Goal: Task Accomplishment & Management: Manage account settings

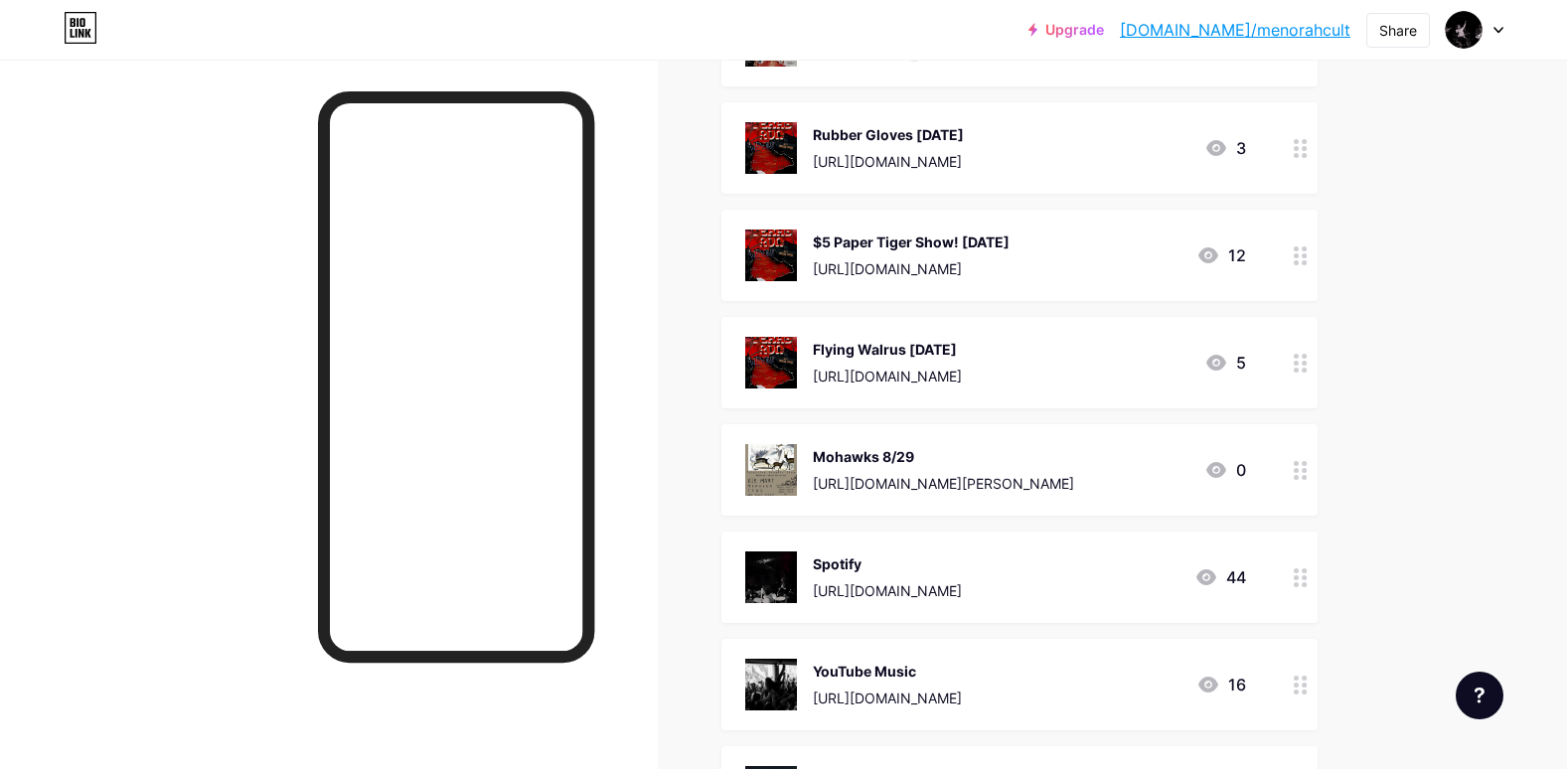
scroll to position [321, 0]
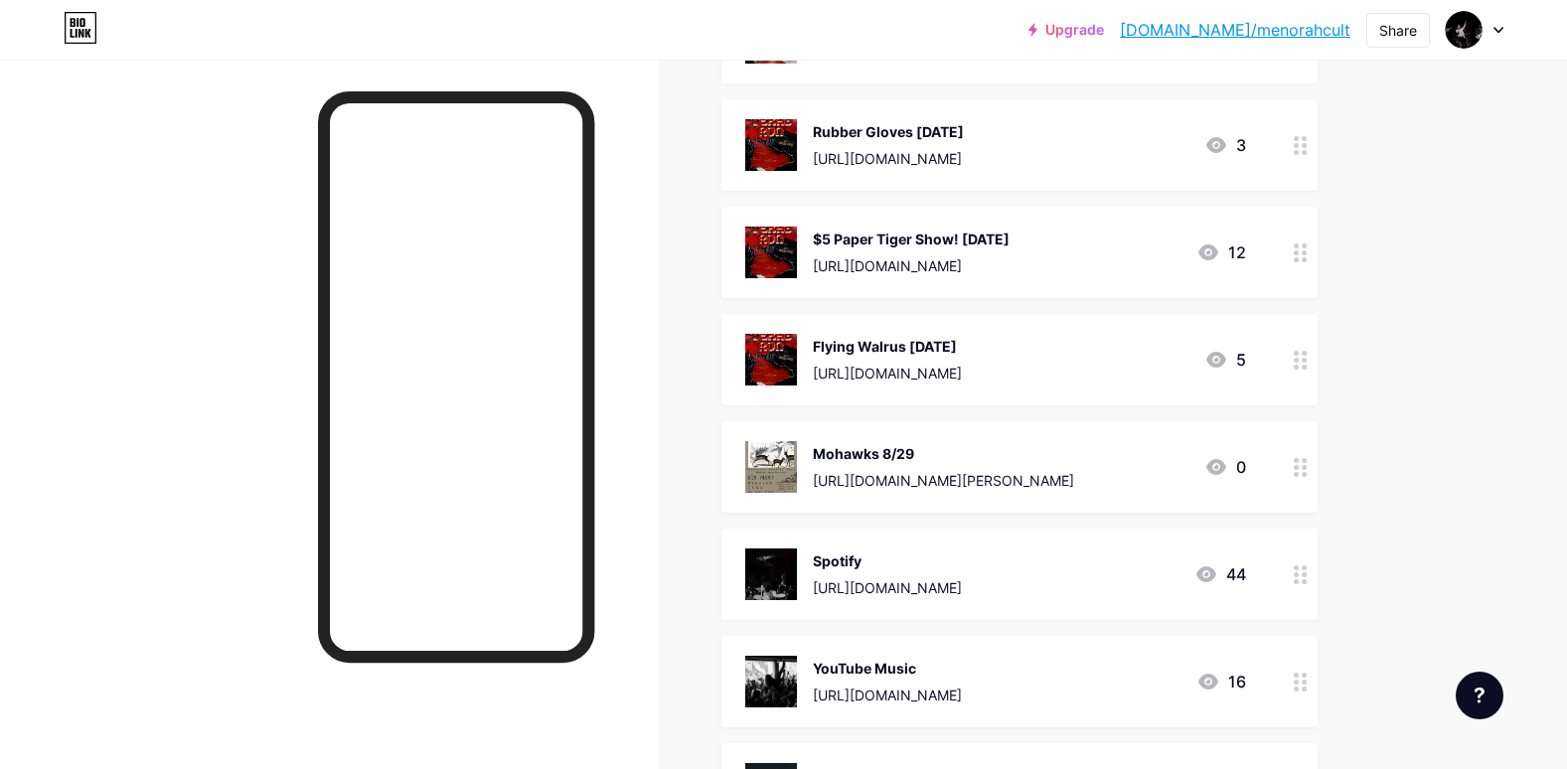
click at [1307, 369] on div at bounding box center [1301, 359] width 34 height 91
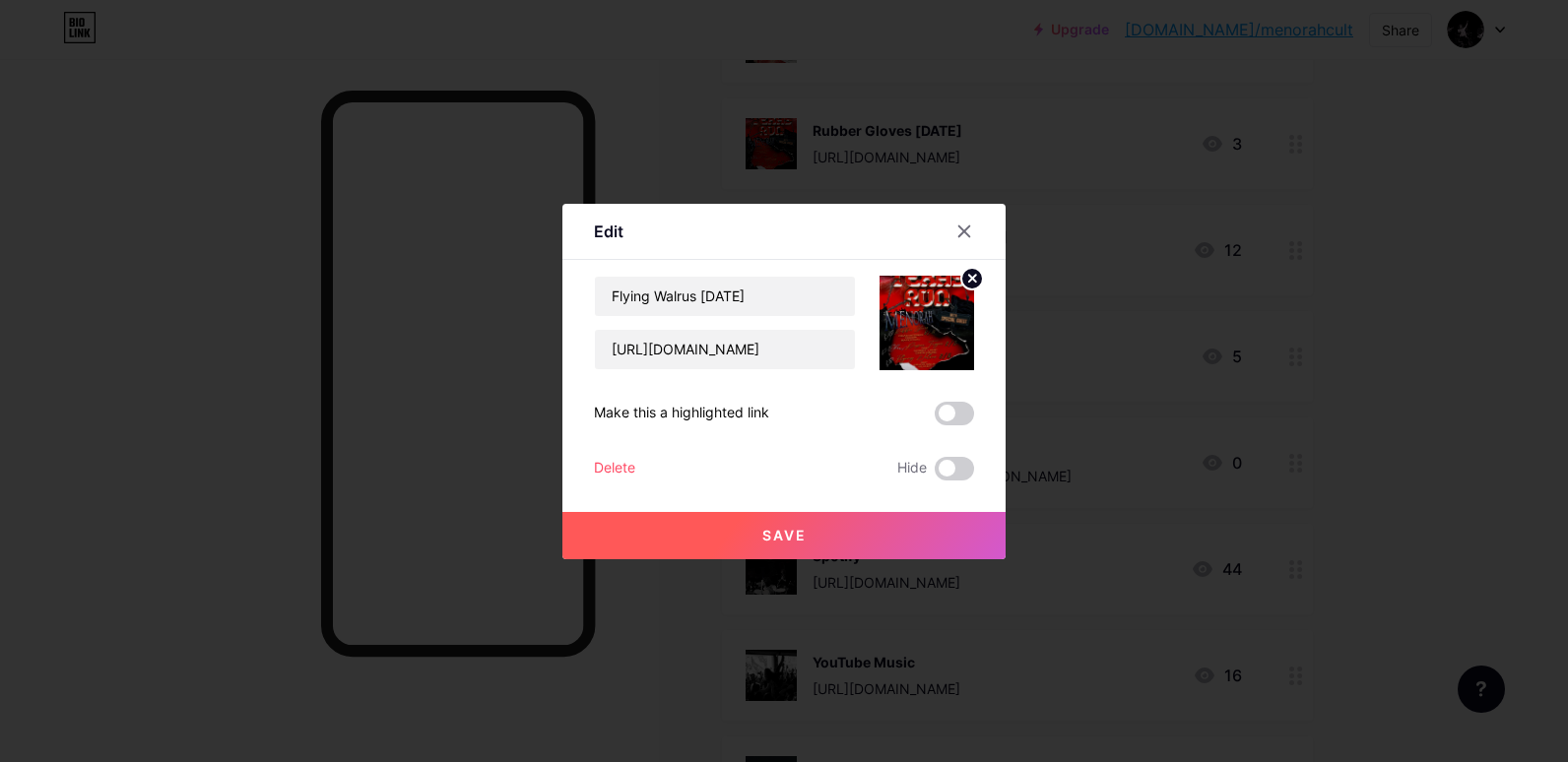
click at [599, 468] on div "Delete" at bounding box center [615, 469] width 42 height 24
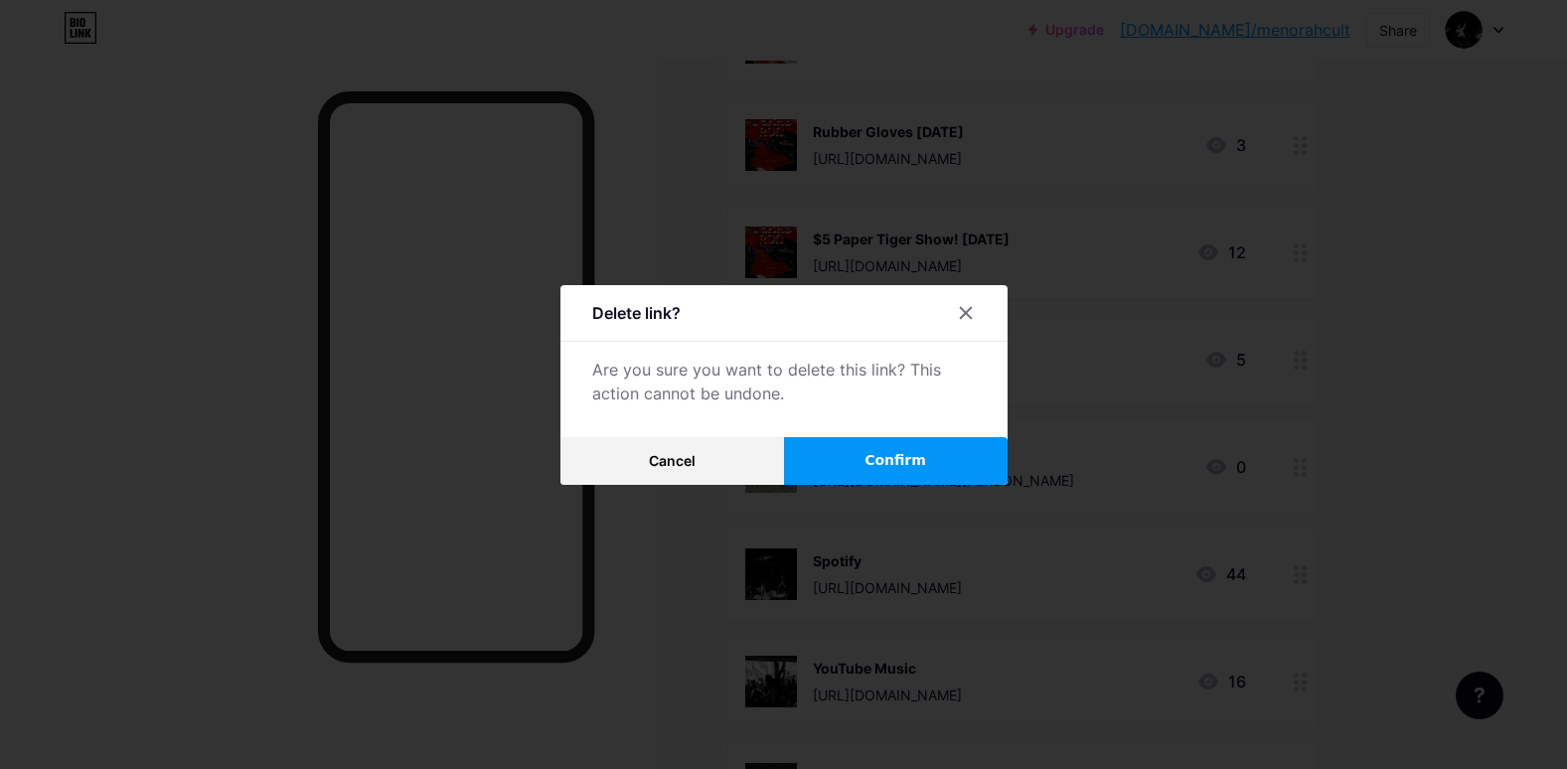
click at [835, 452] on button "Confirm" at bounding box center [896, 461] width 224 height 48
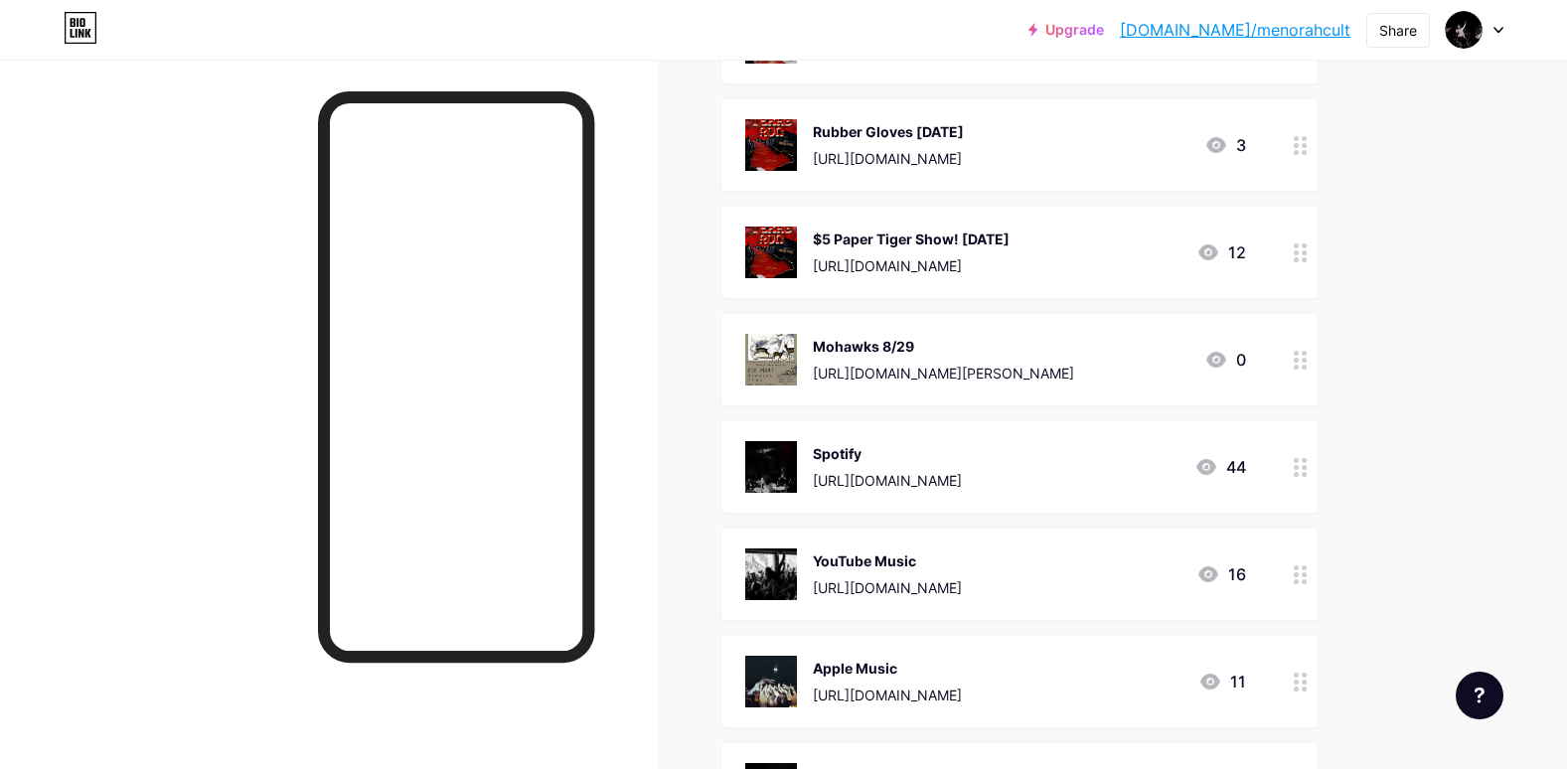
click at [1318, 264] on div at bounding box center [1301, 252] width 34 height 91
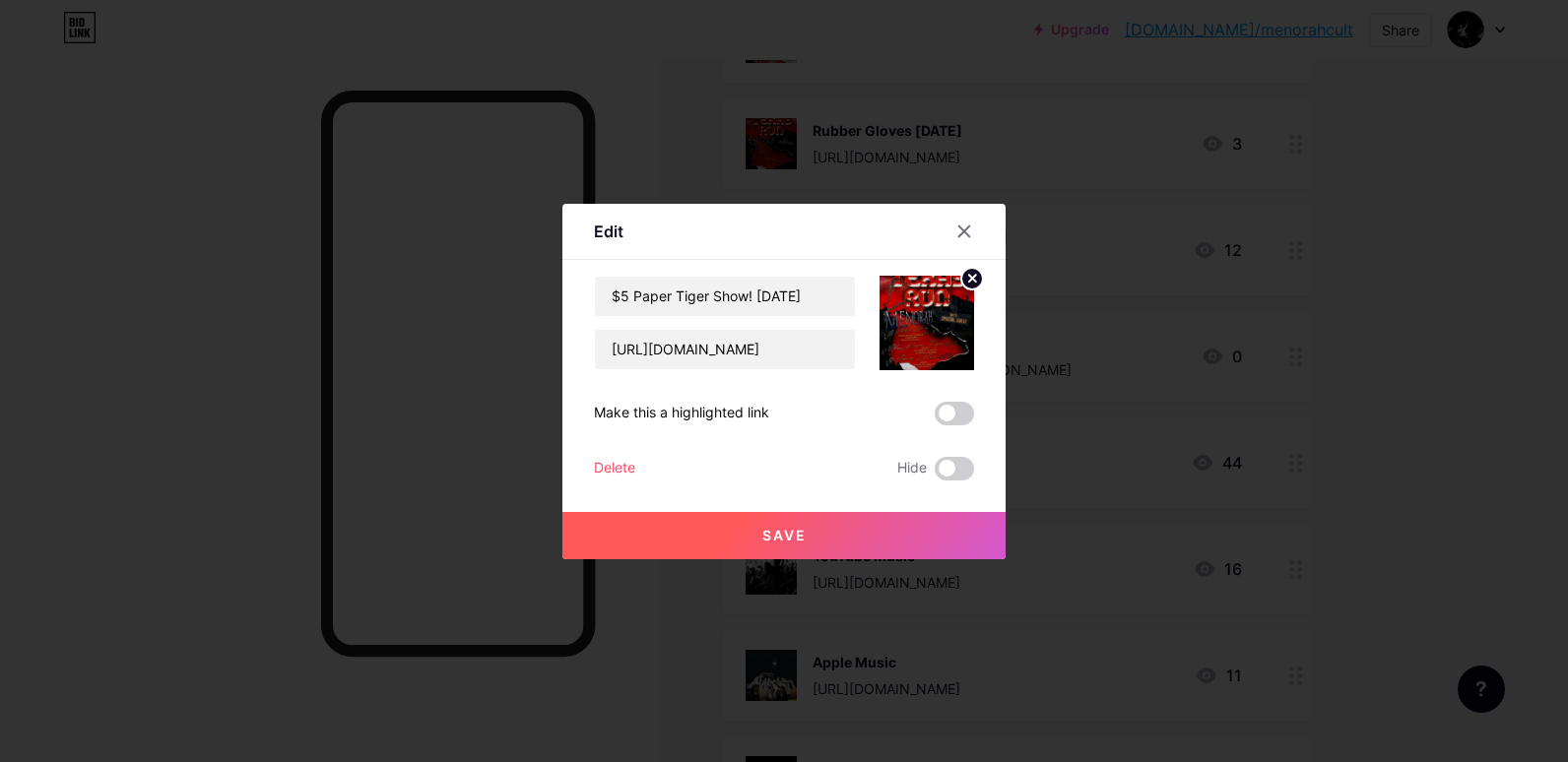
click at [603, 471] on div "Delete" at bounding box center [615, 469] width 42 height 24
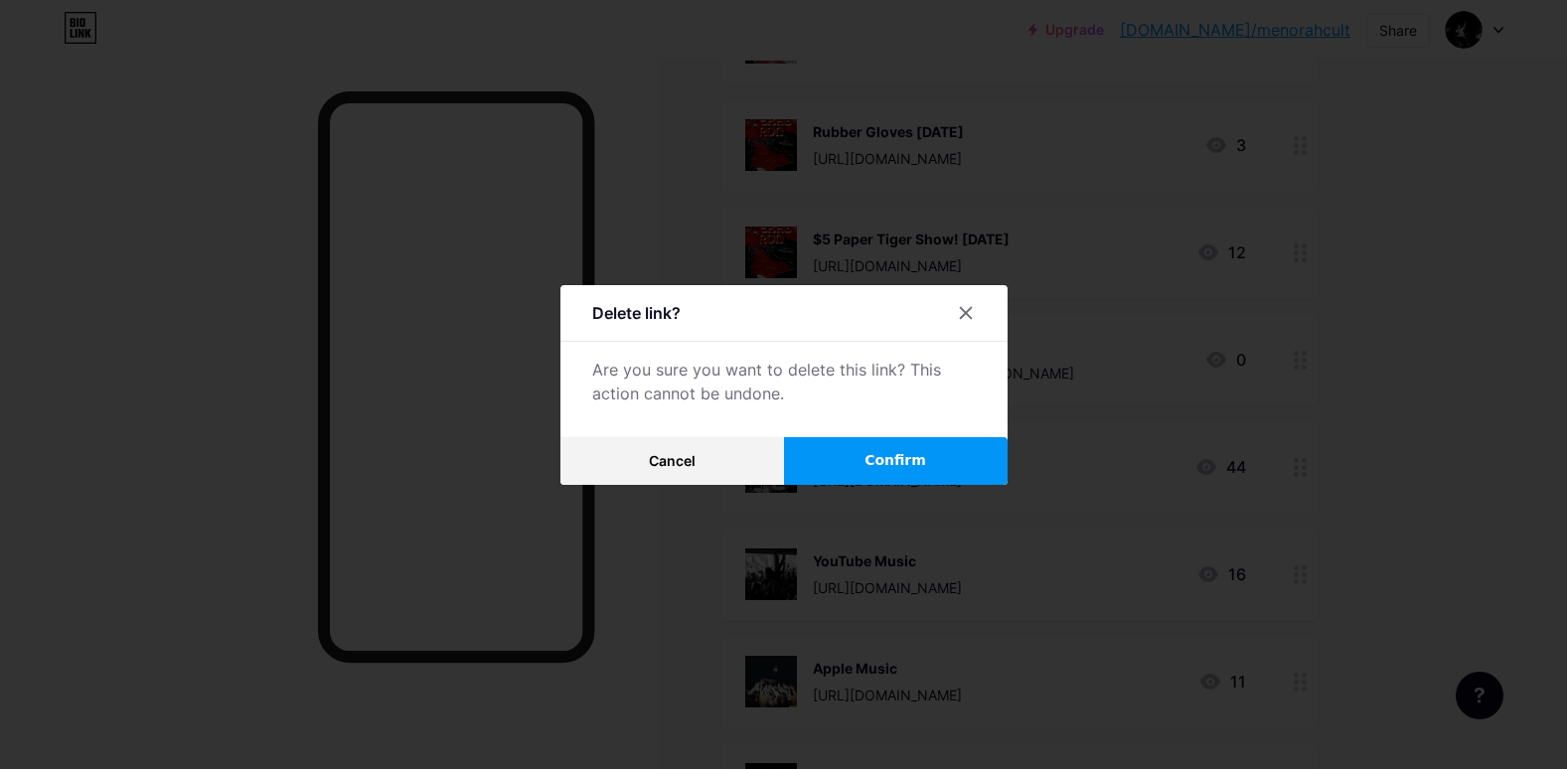
click at [872, 455] on span "Confirm" at bounding box center [896, 460] width 62 height 21
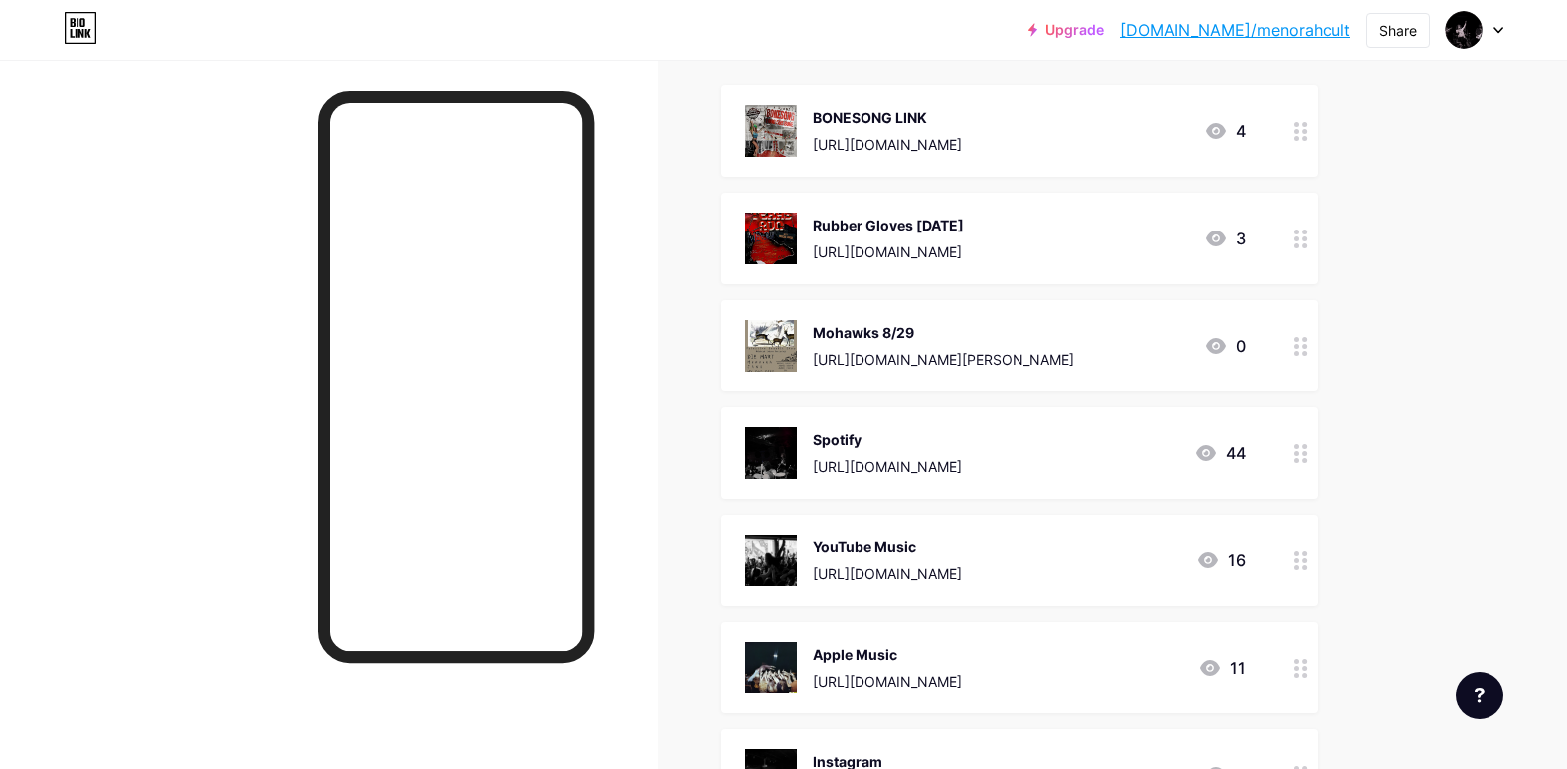
scroll to position [227, 0]
click at [1304, 254] on div at bounding box center [1301, 239] width 34 height 91
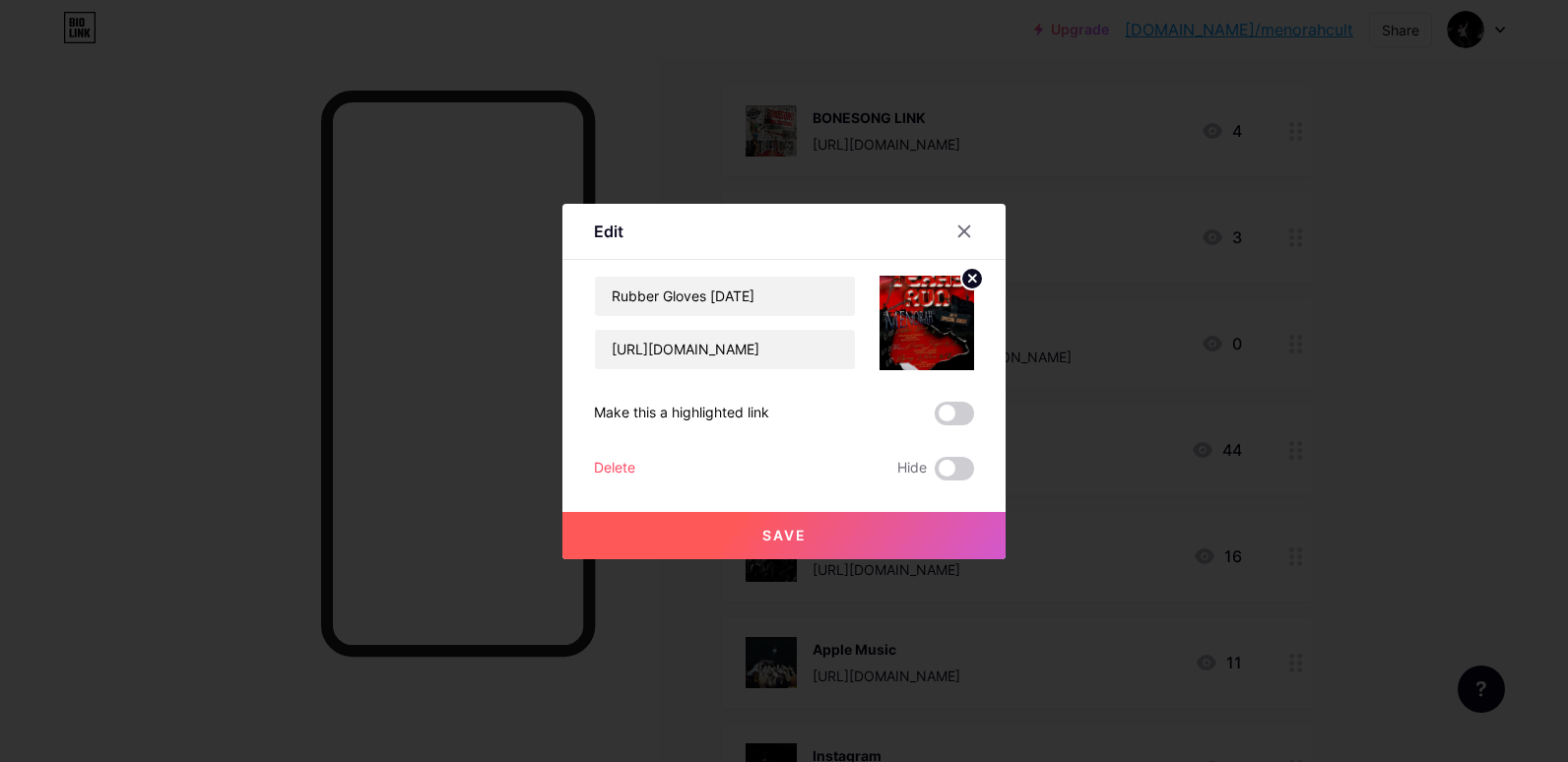
click at [603, 477] on div "Delete" at bounding box center [615, 469] width 42 height 24
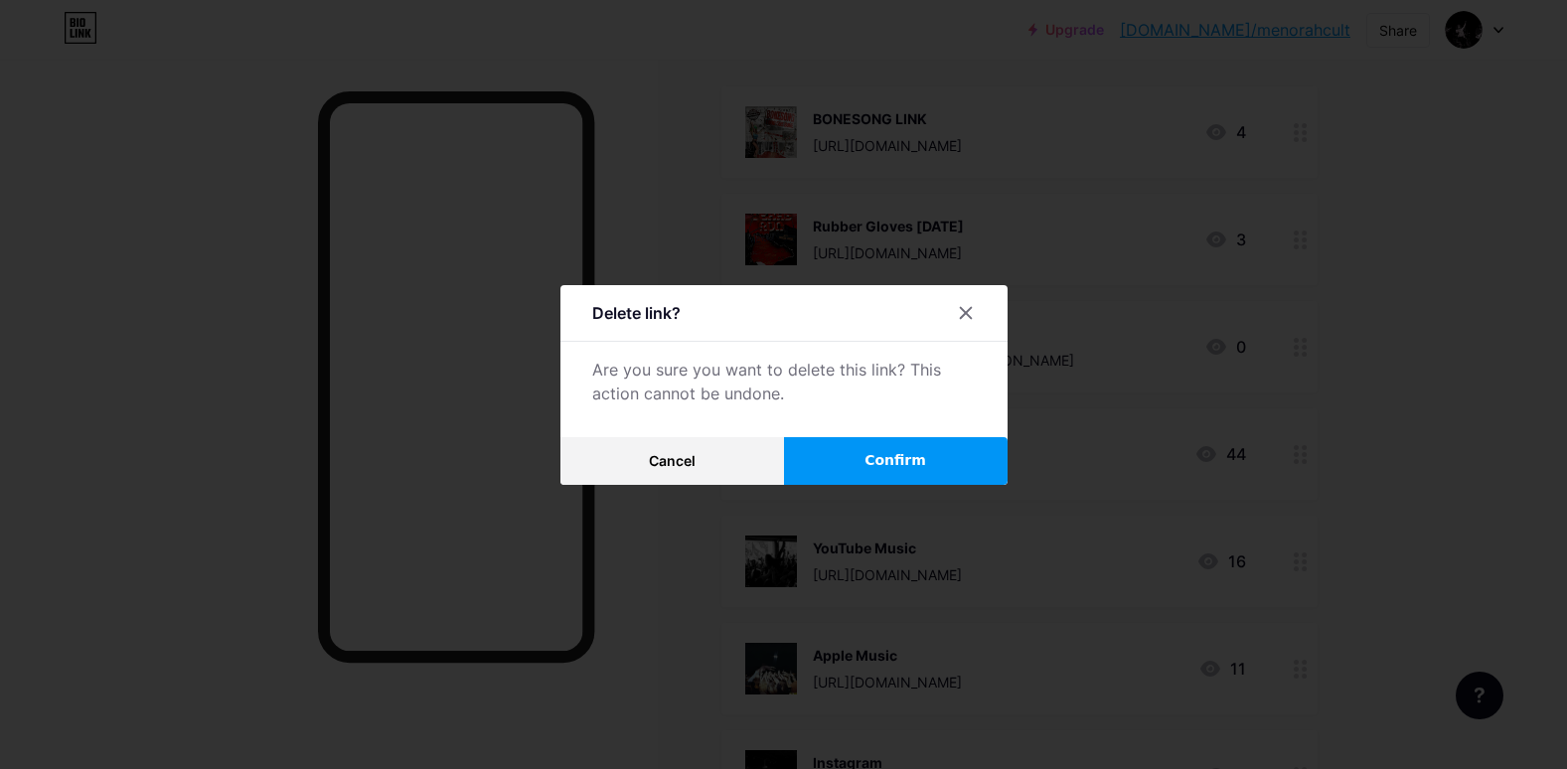
click at [843, 456] on button "Confirm" at bounding box center [896, 461] width 224 height 48
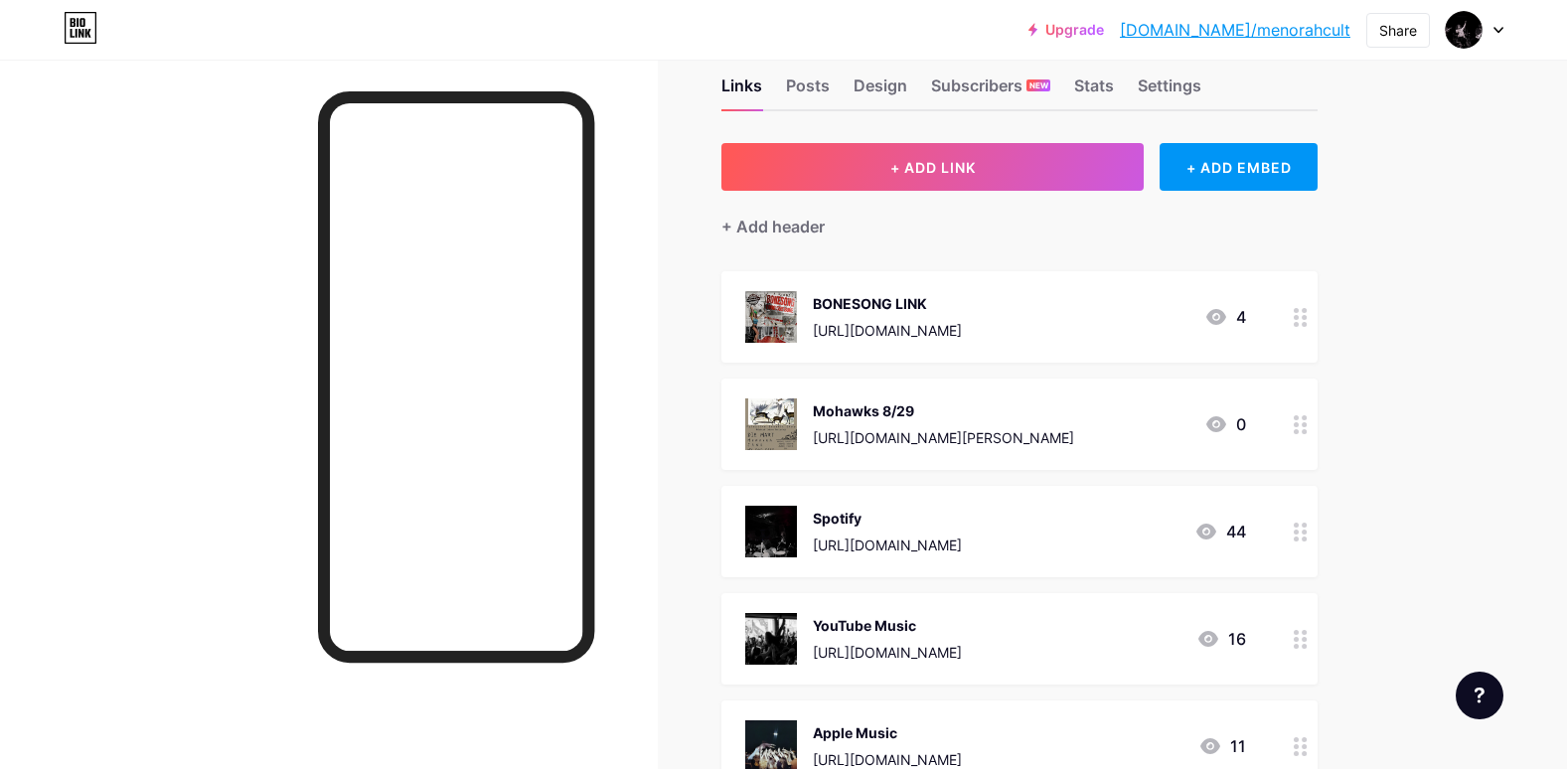
scroll to position [0, 0]
